Goal: Check status

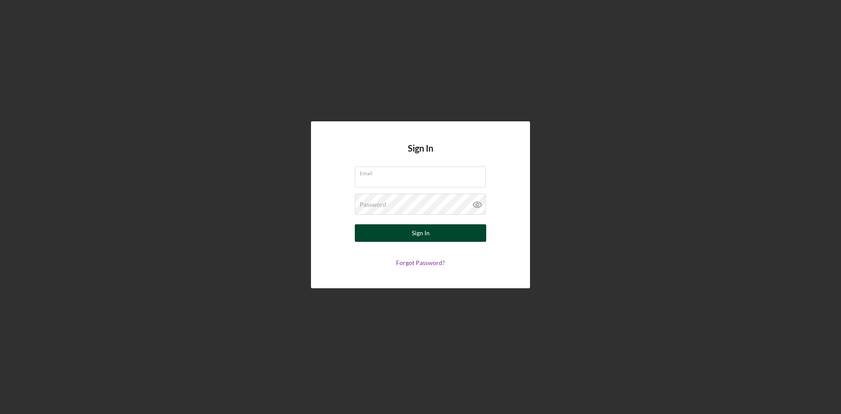
type input "[PERSON_NAME][EMAIL_ADDRESS][DOMAIN_NAME]"
click at [417, 235] on div "Sign In" at bounding box center [421, 233] width 18 height 18
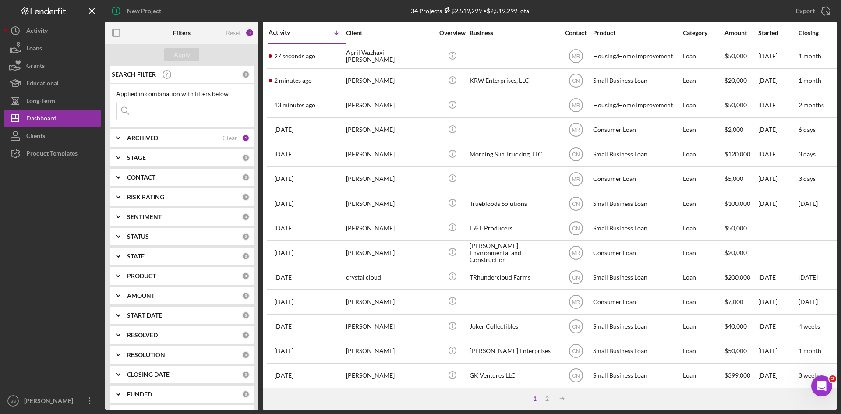
click at [150, 112] on input at bounding box center [182, 111] width 131 height 18
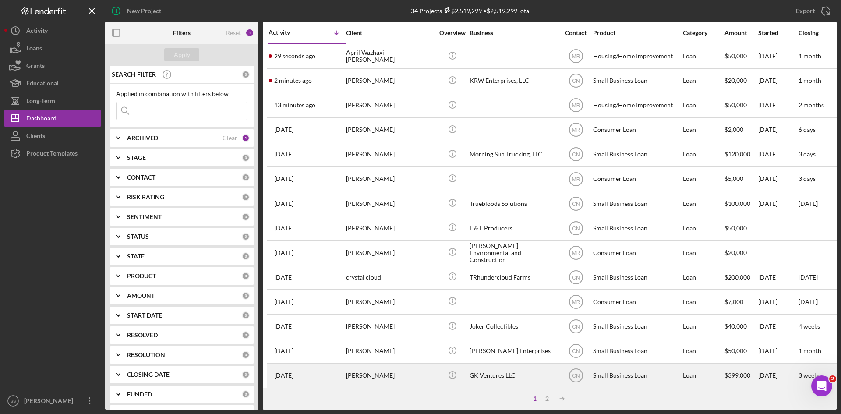
click at [484, 375] on div "GK Ventures LLC" at bounding box center [514, 375] width 88 height 23
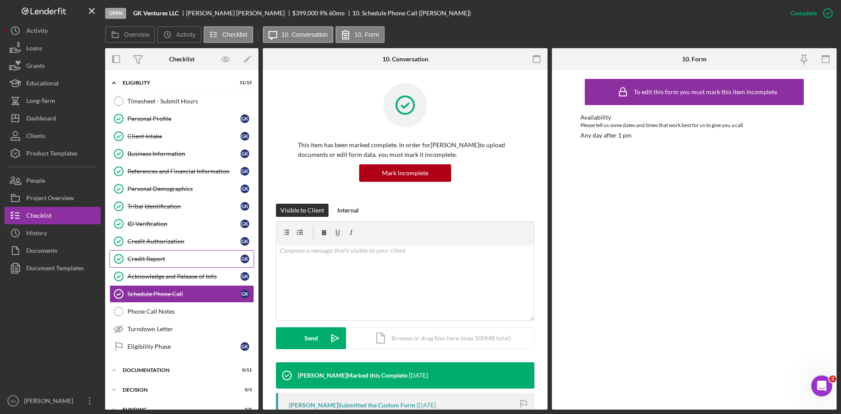
click at [150, 259] on div "Credit Report" at bounding box center [183, 258] width 113 height 7
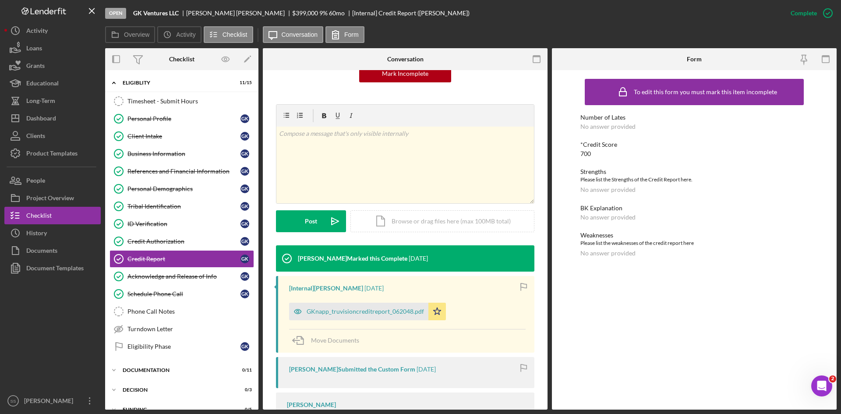
scroll to position [145, 0]
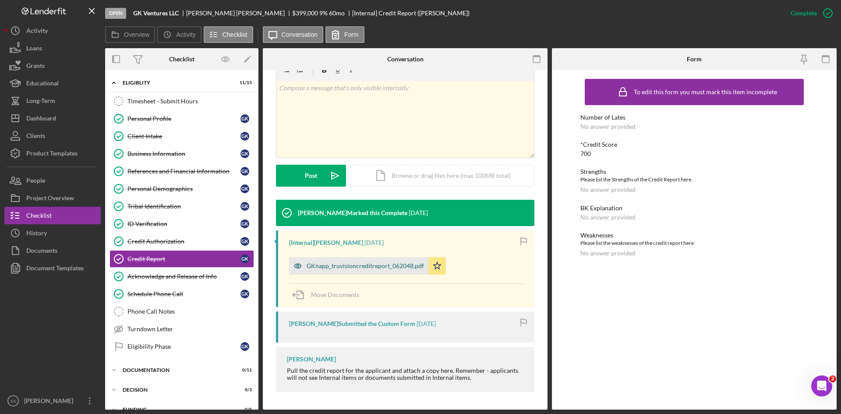
click at [358, 268] on div "GKnapp_truvisioncreditreport_062048.pdf" at bounding box center [365, 265] width 117 height 7
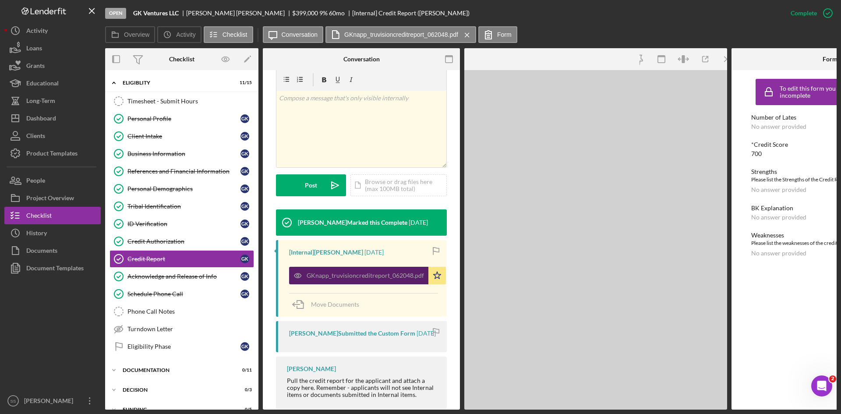
scroll to position [155, 0]
